Goal: Task Accomplishment & Management: Complete application form

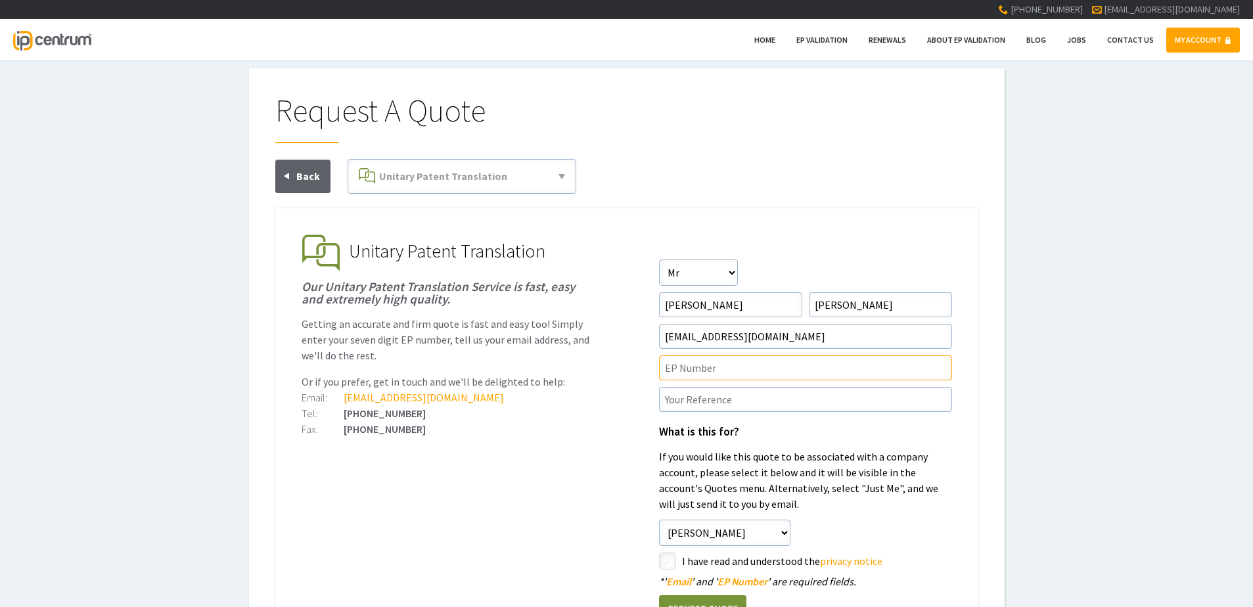
click at [734, 364] on input"] "text" at bounding box center [805, 367] width 293 height 25
paste input"] "4227940"
type input"] "EP4227940"
drag, startPoint x: 720, startPoint y: 407, endPoint x: 801, endPoint y: 402, distance: 80.9
click at [720, 407] on input"] "text" at bounding box center [805, 399] width 293 height 25
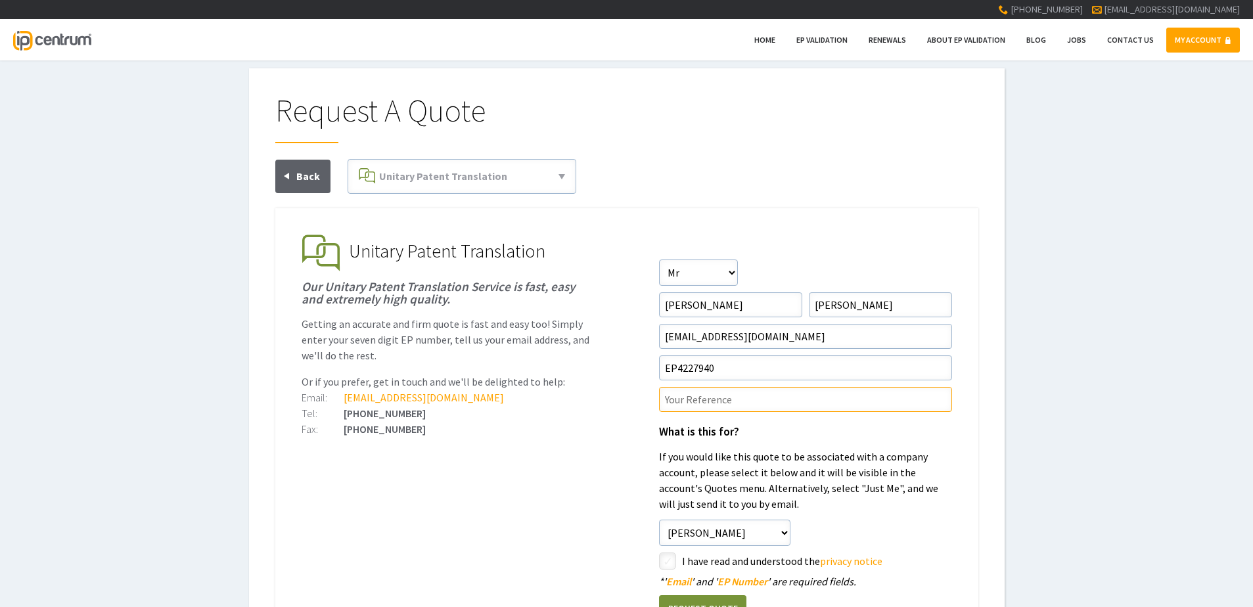
paste input"] "P45305UP1V"
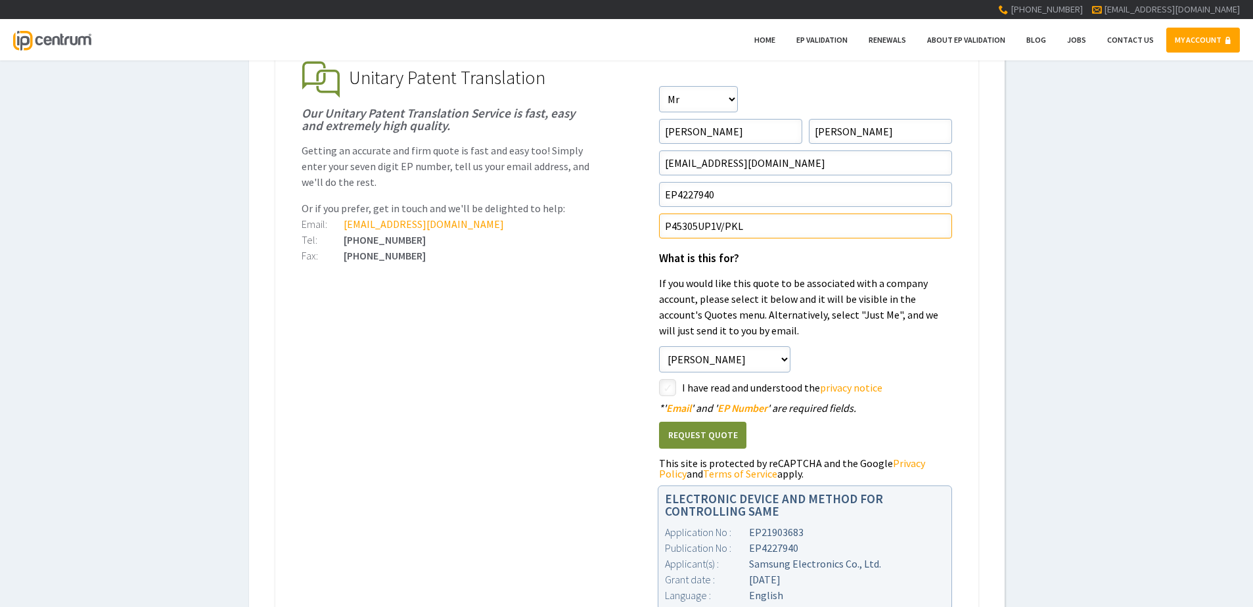
scroll to position [197, 0]
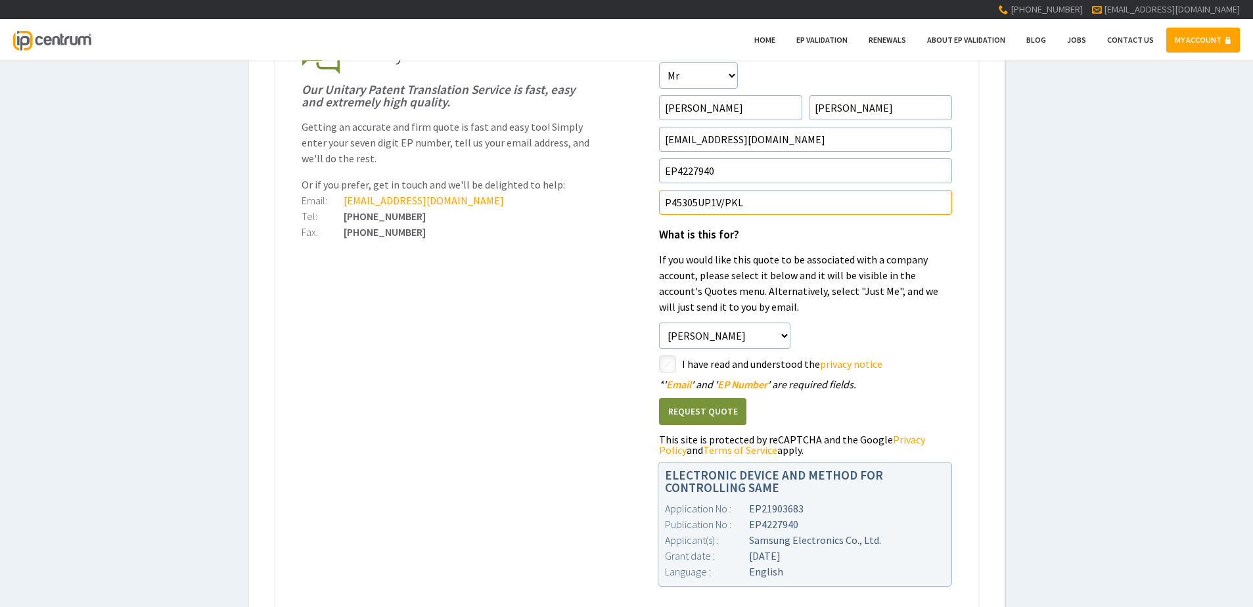
type input"] "P45305UP1V/PKL"
click at [669, 362] on input"] "checkbox" at bounding box center [670, 365] width 16 height 16
checkbox input"] "true"
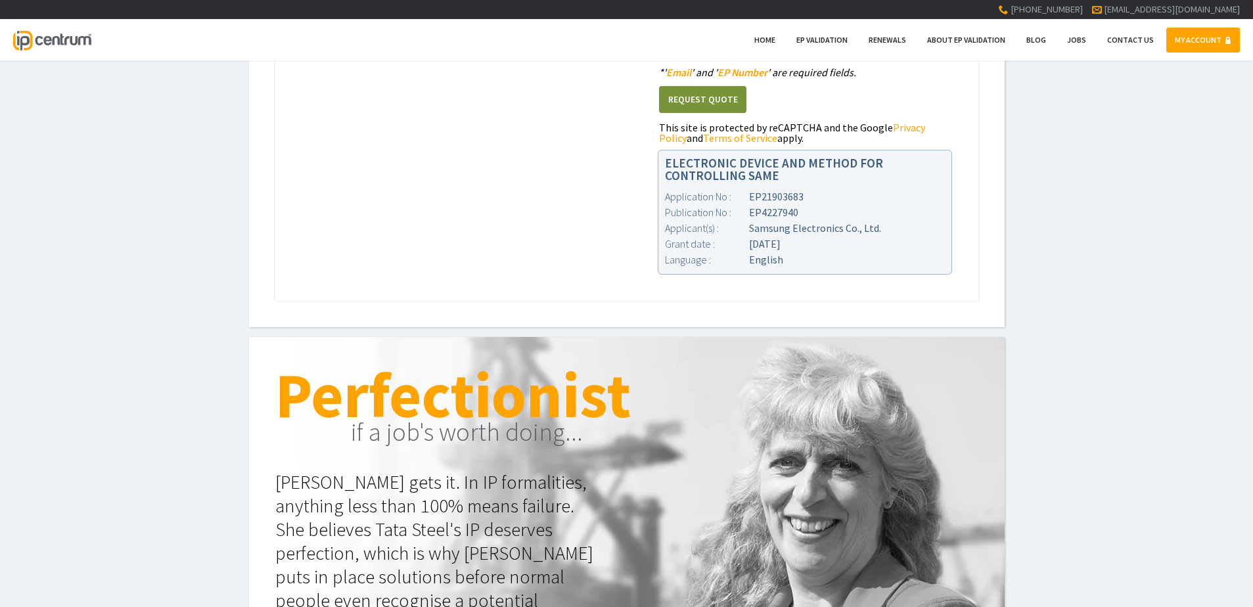
scroll to position [394, 0]
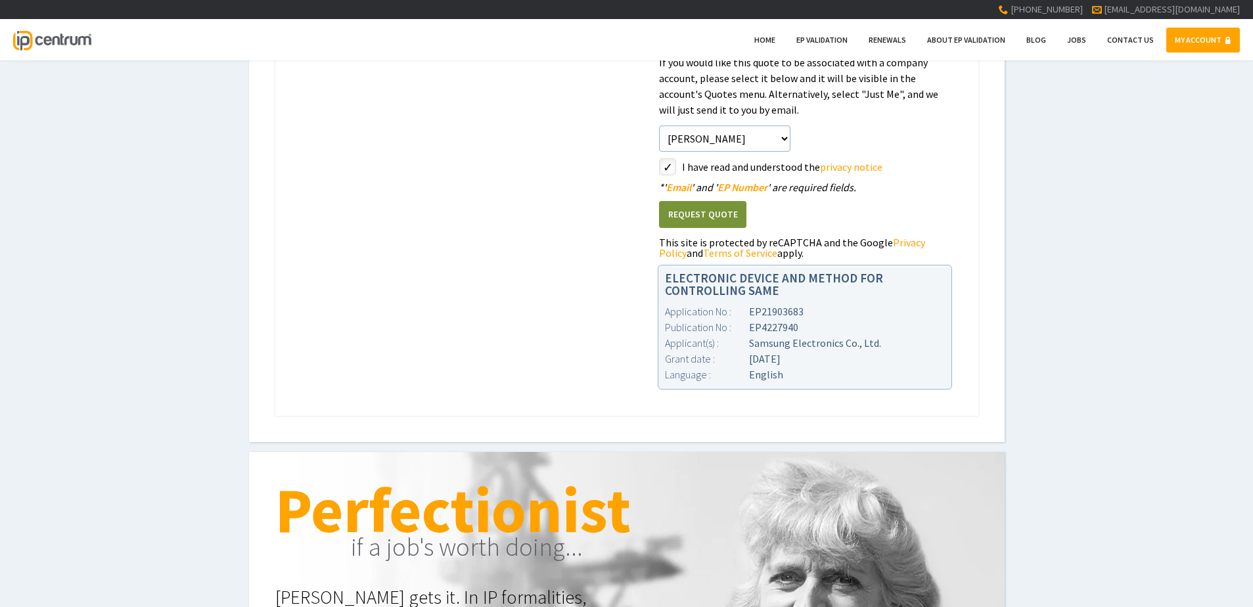
click at [704, 198] on div "Request Quote This site is protected by reCAPTCHA and the Google Privacy Policy…" at bounding box center [805, 225] width 293 height 66
click at [702, 206] on button "Request Quote" at bounding box center [702, 214] width 87 height 27
